Goal: Task Accomplishment & Management: Complete application form

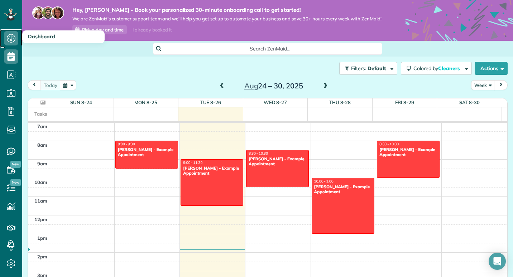
click at [12, 35] on icon at bounding box center [11, 38] width 14 height 14
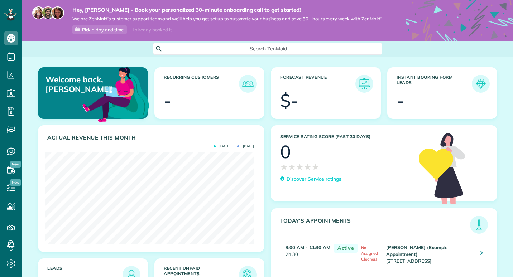
scroll to position [93, 208]
click at [464, 91] on h3 "Instant Booking Form Leads" at bounding box center [433, 84] width 75 height 18
drag, startPoint x: 398, startPoint y: 84, endPoint x: 423, endPoint y: 84, distance: 24.7
click at [398, 84] on h3 "Instant Booking Form Leads" at bounding box center [433, 84] width 75 height 18
click at [474, 88] on img at bounding box center [480, 84] width 14 height 14
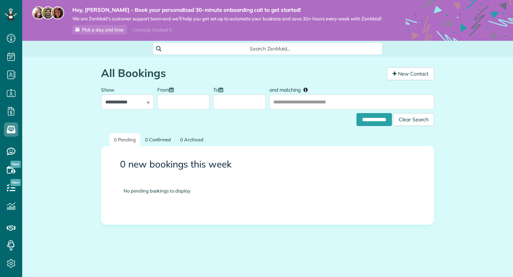
scroll to position [3, 3]
click at [10, 191] on use at bounding box center [11, 187] width 9 height 7
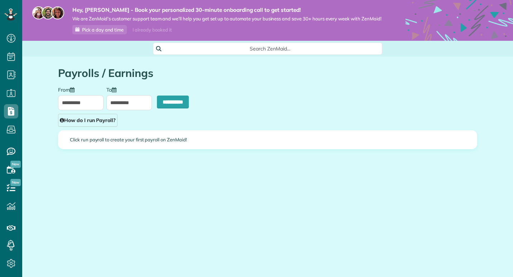
scroll to position [3, 3]
click at [168, 102] on input "**********" at bounding box center [173, 102] width 32 height 13
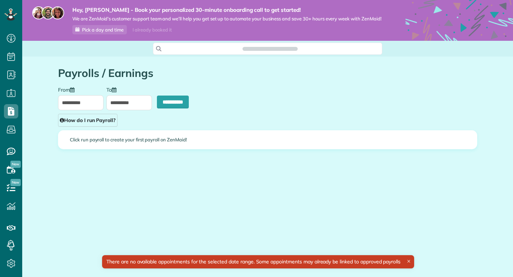
scroll to position [3, 3]
type input "**********"
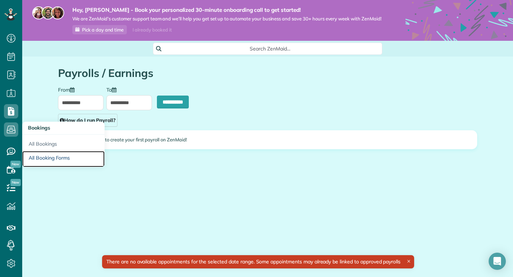
click at [61, 156] on link "All Booking Forms" at bounding box center [63, 159] width 82 height 16
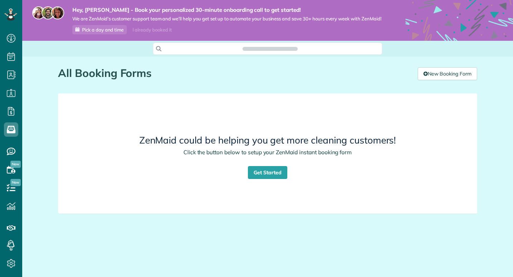
scroll to position [3, 3]
click at [276, 172] on link "Get Started" at bounding box center [267, 172] width 39 height 13
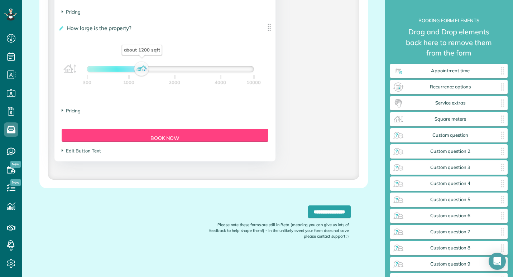
scroll to position [709, 0]
click at [316, 208] on input "**********" at bounding box center [329, 212] width 43 height 13
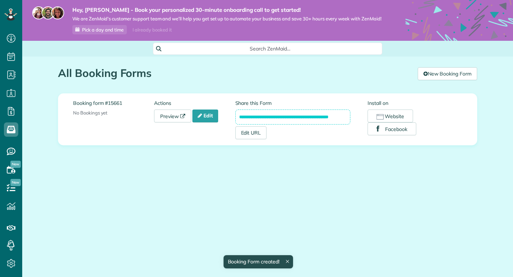
scroll to position [3, 3]
click at [383, 115] on rect "button" at bounding box center [380, 117] width 7 height 5
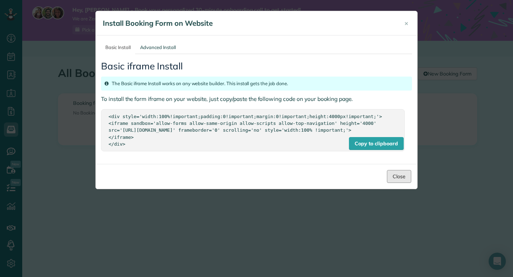
click at [398, 180] on button "Close" at bounding box center [399, 176] width 24 height 13
